Goal: Information Seeking & Learning: Learn about a topic

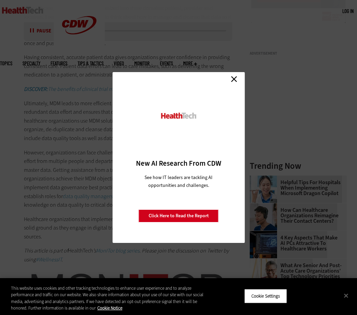
scroll to position [615, 0]
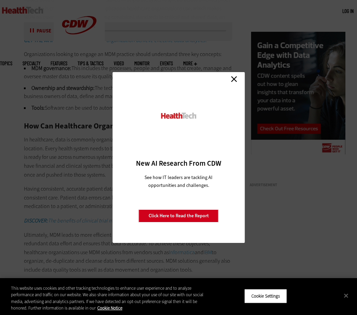
click at [231, 78] on link "Close" at bounding box center [234, 79] width 10 height 10
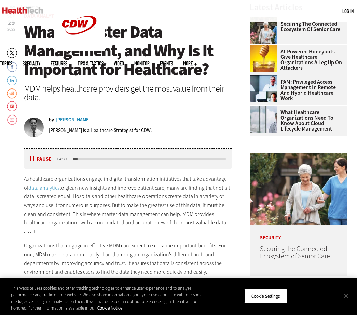
scroll to position [171, 0]
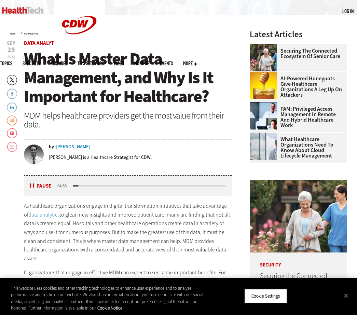
click at [30, 184] on div "Listen Pause" at bounding box center [42, 185] width 27 height 7
click at [31, 185] on button "Pause" at bounding box center [40, 185] width 21 height 5
click at [28, 54] on span "What Is Master Data Management, and Why Is It Important for Healthcare?" at bounding box center [118, 77] width 189 height 60
click at [186, 56] on h1 "What Is Master Data Management, and Why Is It Important for Healthcare?" at bounding box center [128, 78] width 208 height 56
click at [31, 187] on button "Pause" at bounding box center [40, 185] width 21 height 5
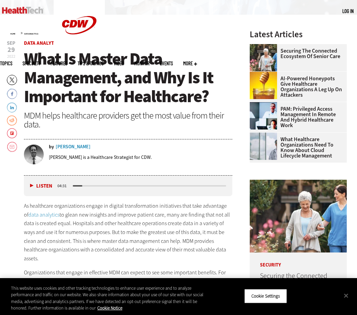
click at [47, 218] on link "data analytics" at bounding box center [43, 214] width 31 height 7
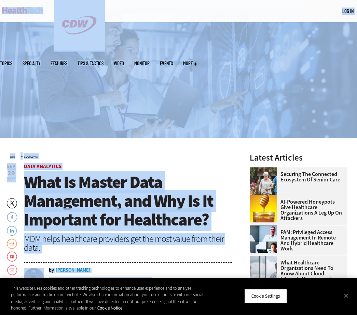
scroll to position [0, 0]
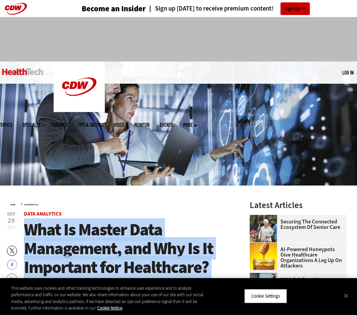
drag, startPoint x: 70, startPoint y: 218, endPoint x: 27, endPoint y: 222, distance: 43.2
copy article "What Is Master Data Management, and Why Is It Important for Healthcare? MDM hel…"
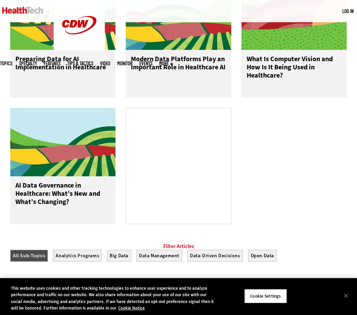
scroll to position [342, 0]
